Goal: Navigation & Orientation: Find specific page/section

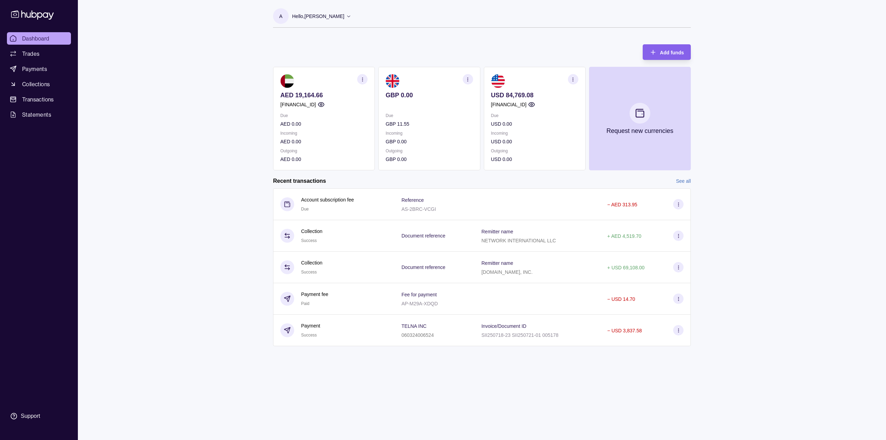
click at [685, 181] on link "See all" at bounding box center [683, 181] width 15 height 8
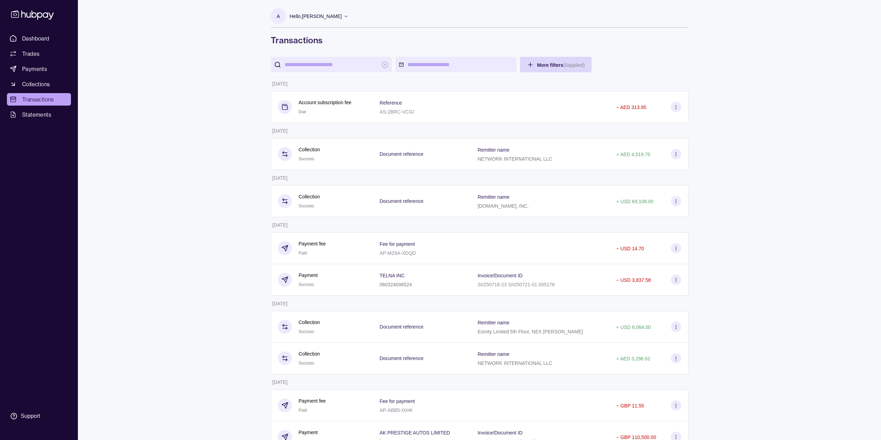
click at [544, 156] on p "NETWORK INTERNATIONAL LLC" at bounding box center [515, 159] width 74 height 6
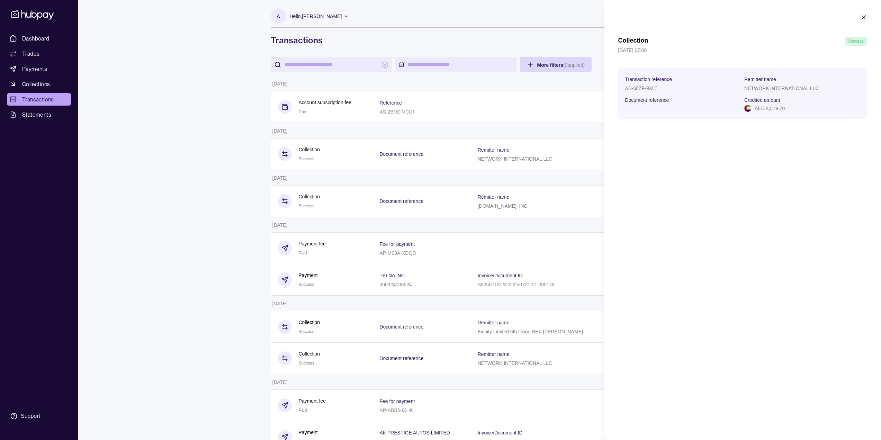
click at [752, 89] on p "NETWORK INTERNATIONAL LLC" at bounding box center [781, 88] width 74 height 6
click at [779, 146] on div "Collection Success [DATE] 07:06 Transaction reference AD-68ZF-9XLT Remitter nam…" at bounding box center [742, 220] width 277 height 440
click at [779, 87] on p "NETWORK INTERNATIONAL LLC" at bounding box center [781, 88] width 74 height 6
click at [796, 220] on div "Collection Success [DATE] 07:06 Transaction reference AD-68ZF-9XLT Remitter nam…" at bounding box center [742, 220] width 277 height 440
click at [865, 16] on icon "button" at bounding box center [863, 17] width 3 height 3
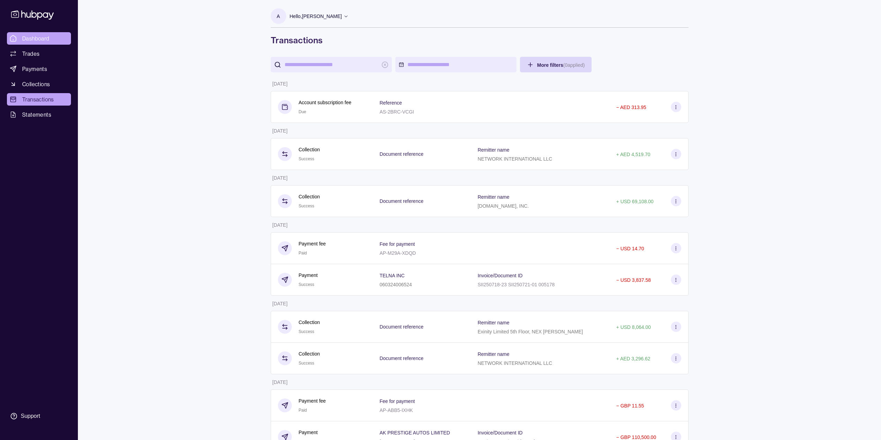
click at [39, 37] on span "Dashboard" at bounding box center [35, 38] width 27 height 8
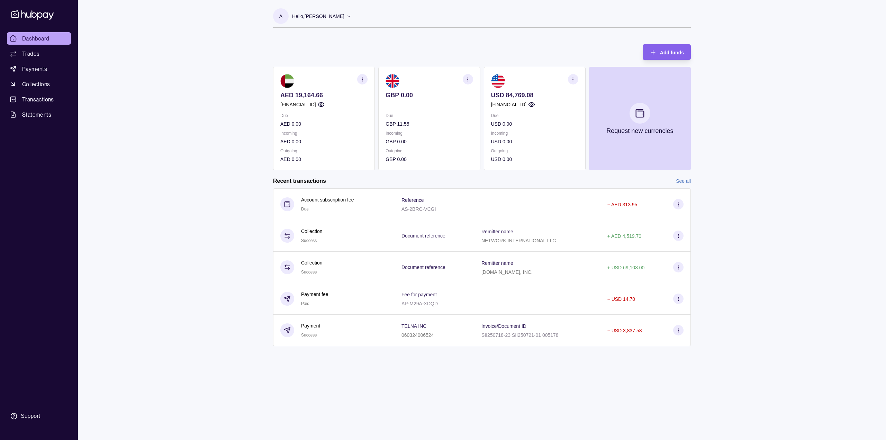
click at [687, 181] on link "See all" at bounding box center [683, 181] width 15 height 8
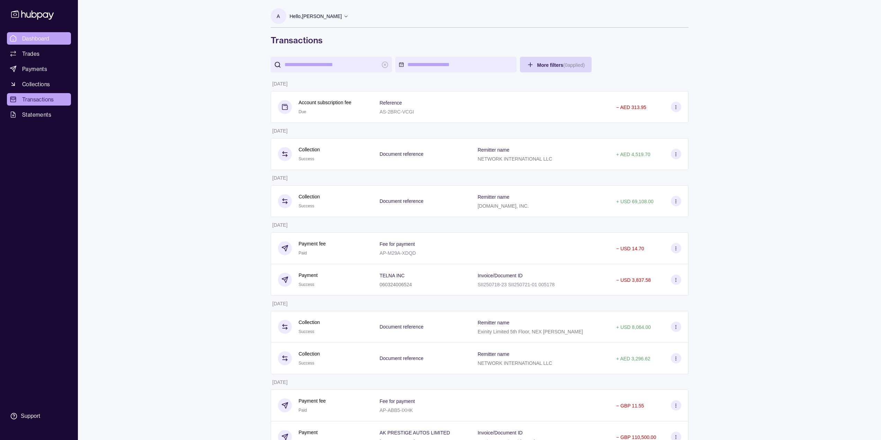
click at [33, 36] on span "Dashboard" at bounding box center [35, 38] width 27 height 8
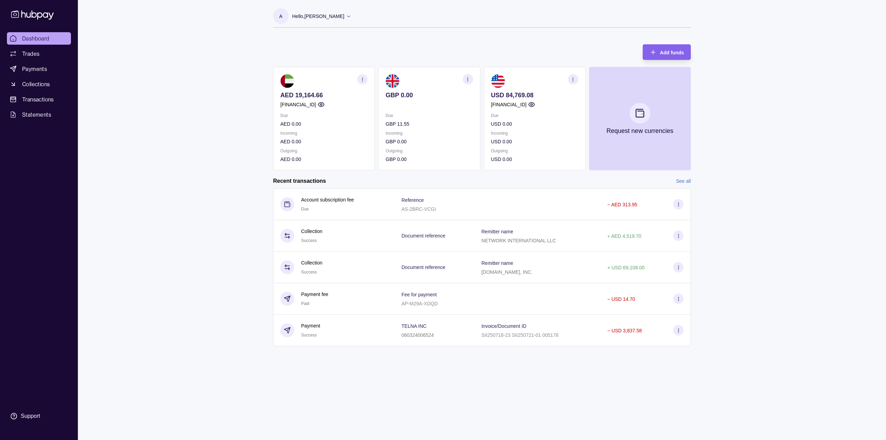
click at [680, 179] on link "See all" at bounding box center [683, 181] width 15 height 8
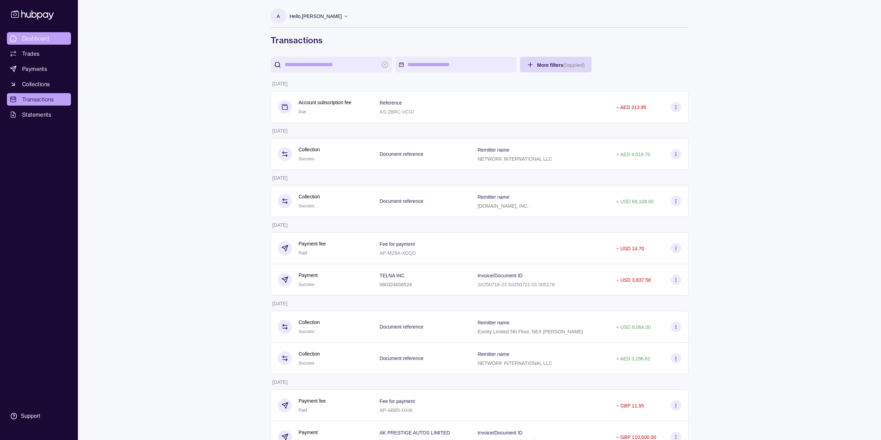
click at [50, 37] on link "Dashboard" at bounding box center [39, 38] width 64 height 12
